Goal: Find specific page/section: Find specific page/section

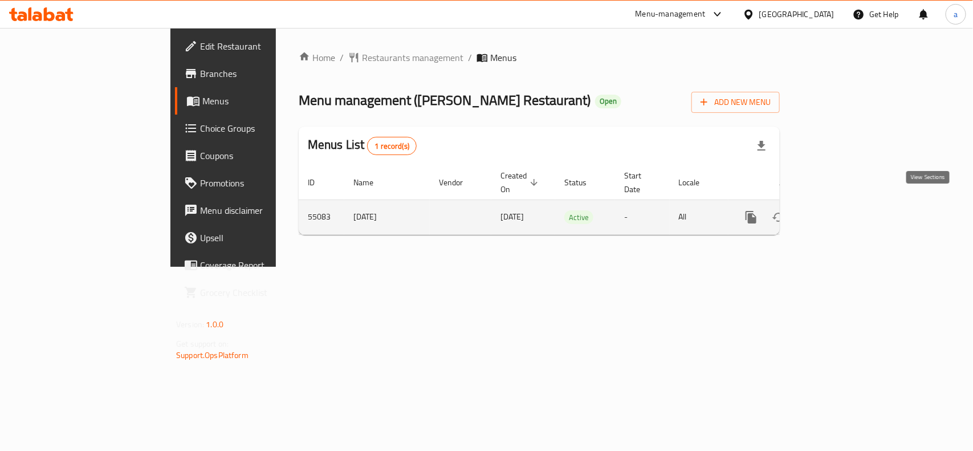
click at [840, 210] on icon "enhanced table" at bounding box center [833, 217] width 14 height 14
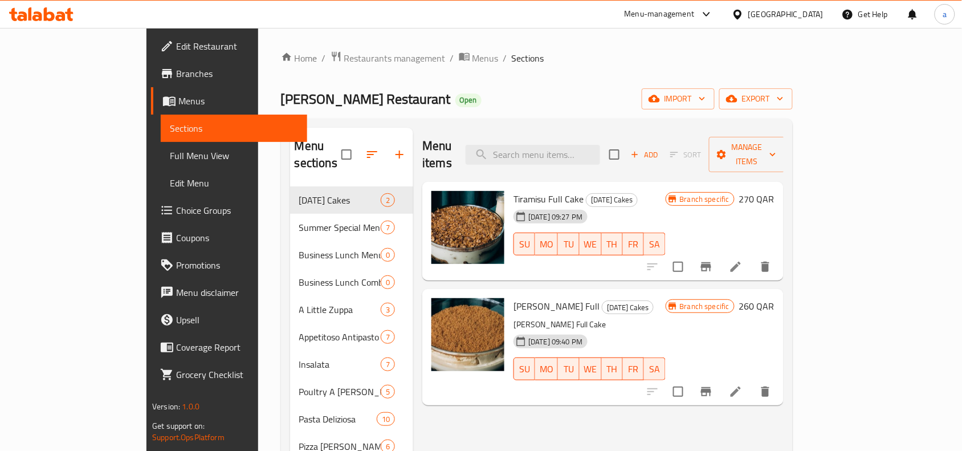
click at [178, 97] on span "Menus" at bounding box center [238, 101] width 120 height 14
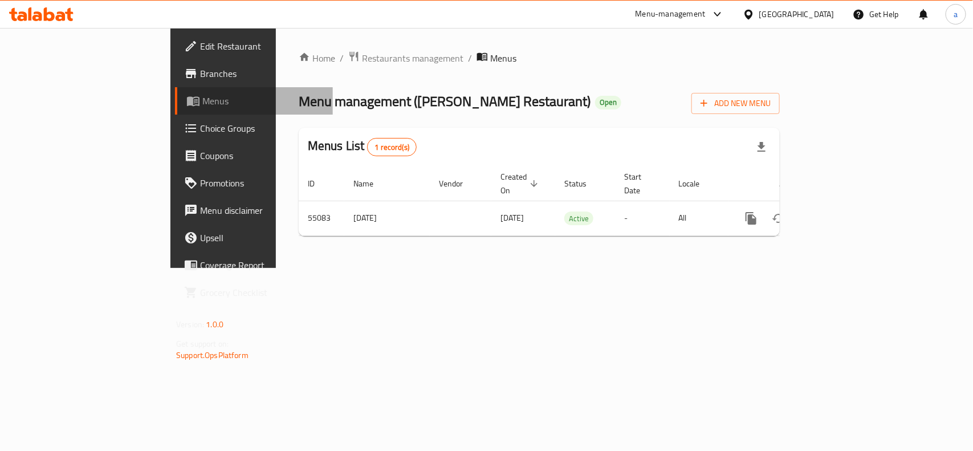
click at [202, 98] on span "Menus" at bounding box center [262, 101] width 121 height 14
click at [362, 55] on span "Restaurants management" at bounding box center [412, 58] width 101 height 14
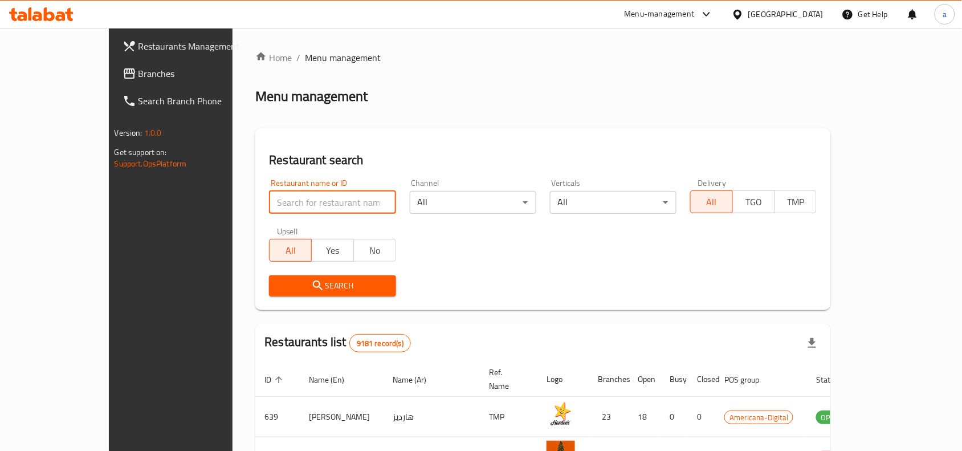
click at [269, 203] on input "search" at bounding box center [332, 202] width 127 height 23
paste input "27117"
type input "27117"
click button "Search" at bounding box center [332, 285] width 127 height 21
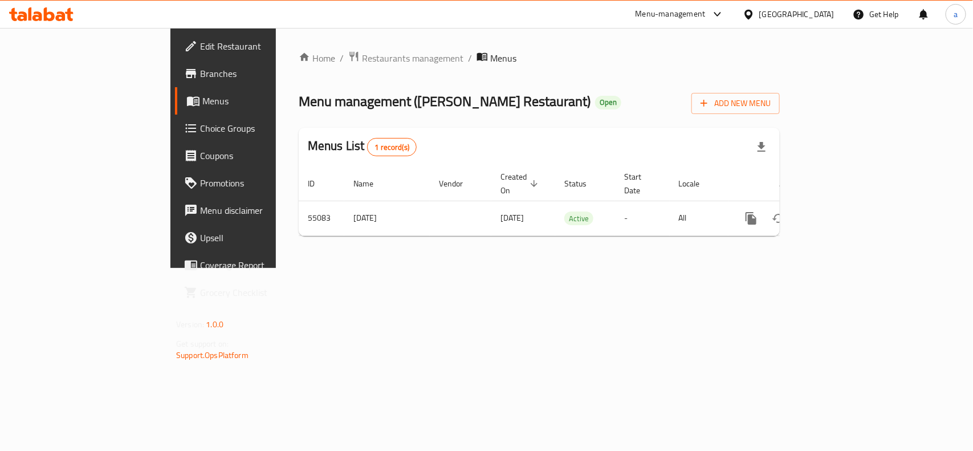
click at [200, 46] on span "Edit Restaurant" at bounding box center [262, 46] width 124 height 14
